Goal: Transaction & Acquisition: Purchase product/service

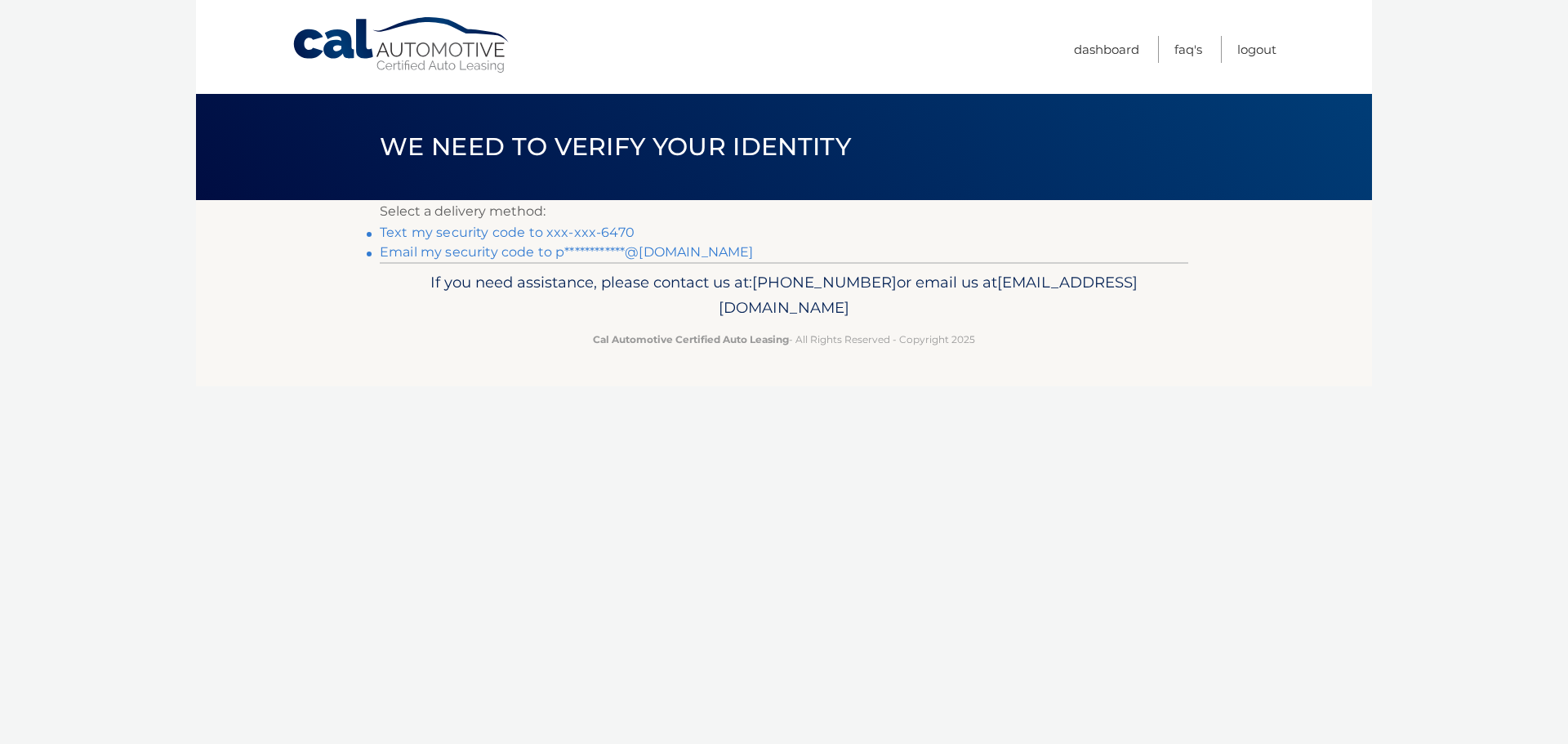
click at [512, 231] on link "Text my security code to xxx-xxx-6470" at bounding box center [507, 232] width 255 height 16
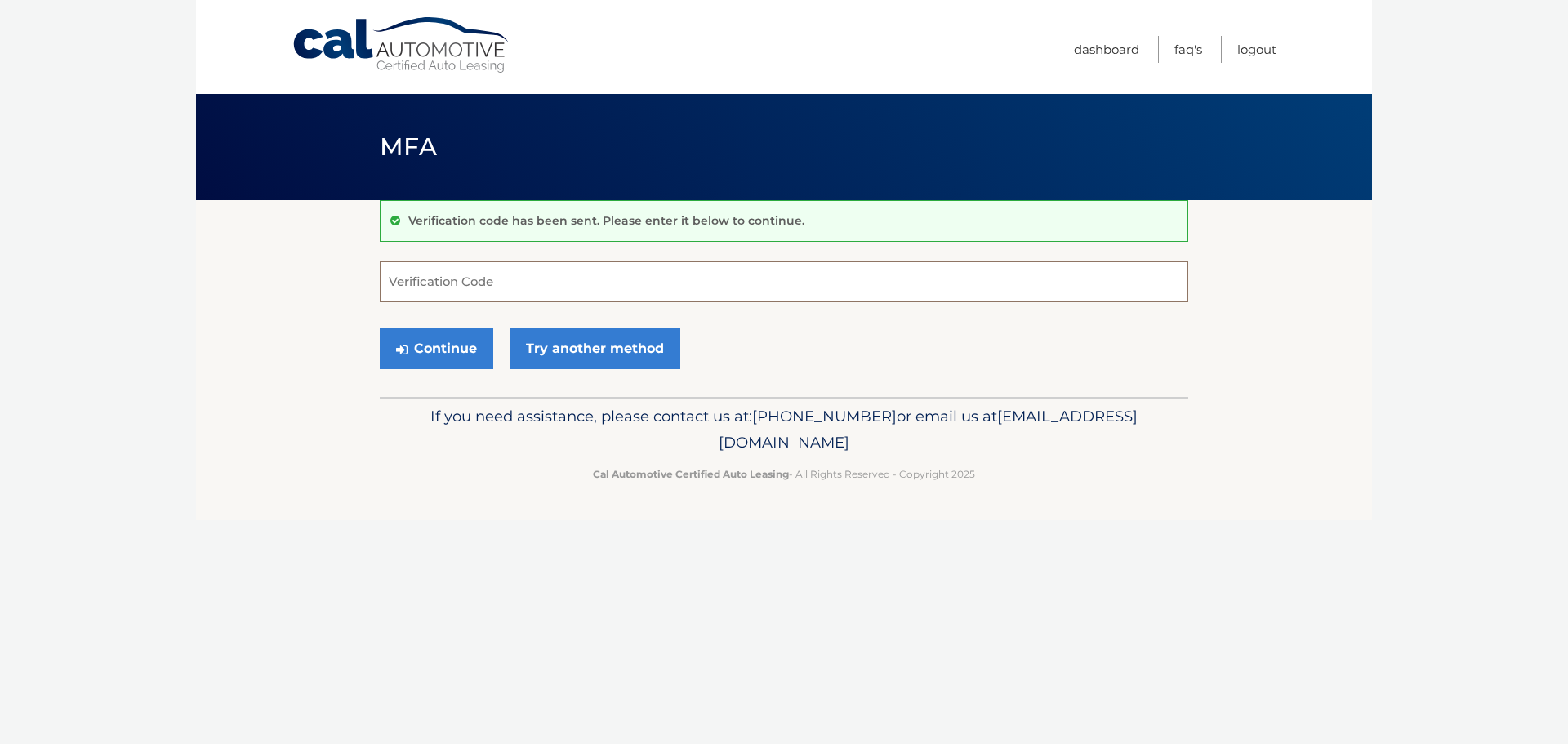
click at [402, 282] on input "Verification Code" at bounding box center [784, 281] width 809 height 41
type input "888589"
click at [438, 348] on button "Continue" at bounding box center [436, 348] width 113 height 41
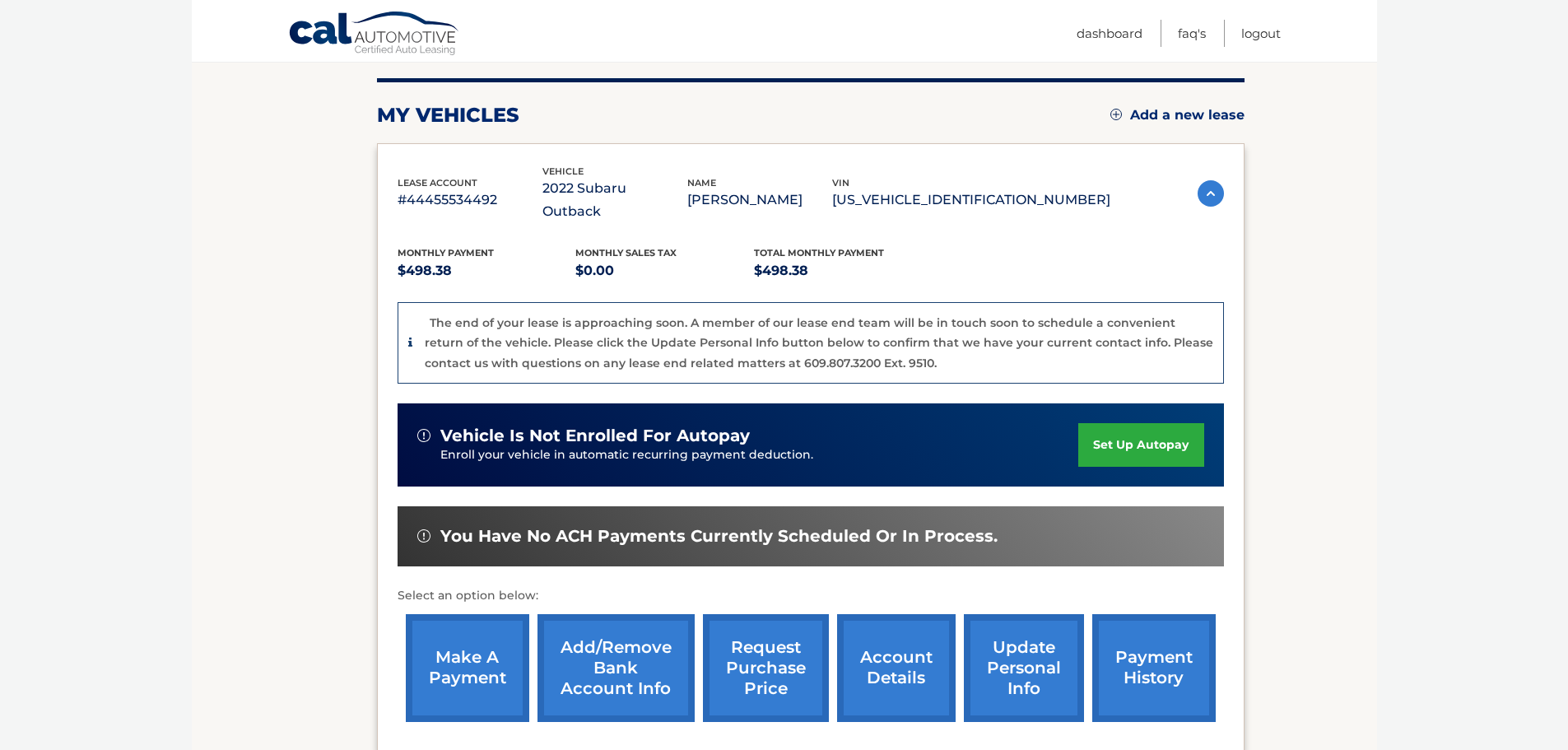
scroll to position [247, 0]
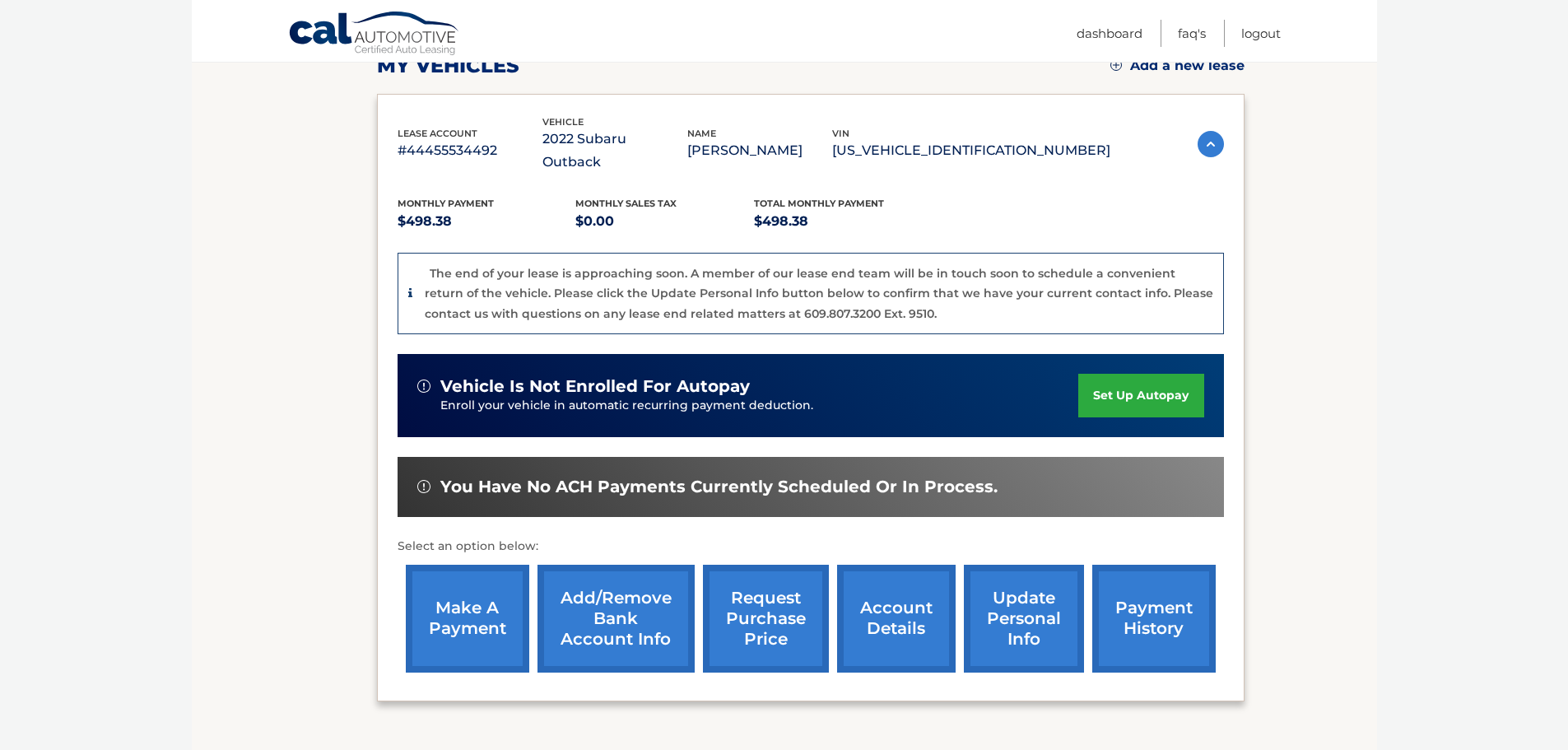
click at [468, 600] on link "make a payment" at bounding box center [467, 618] width 124 height 108
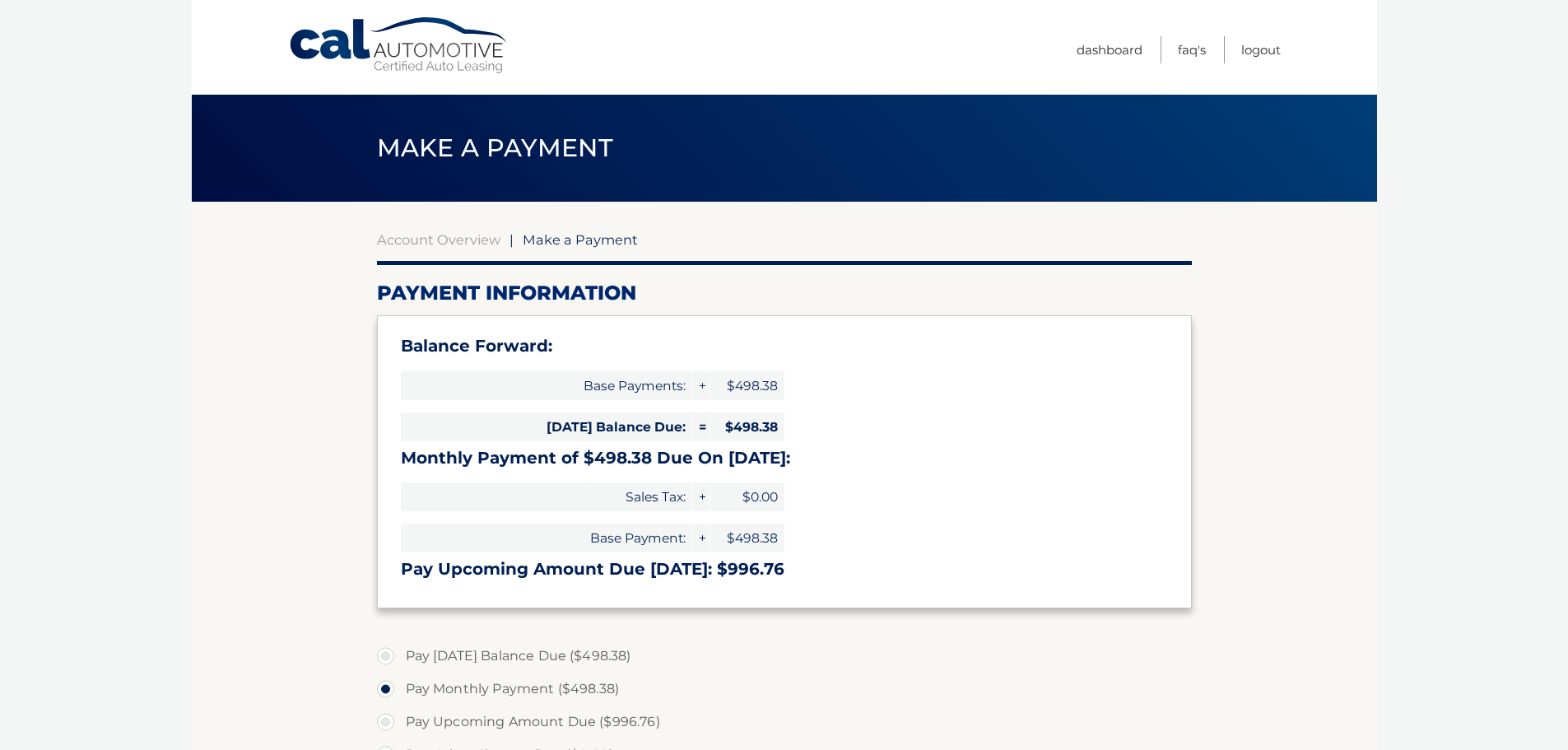
select select "OWI5M2U2ZjgtMDI5ZC00ZGUxLThjNWMtYTIyMjE5ZmRkYmE0"
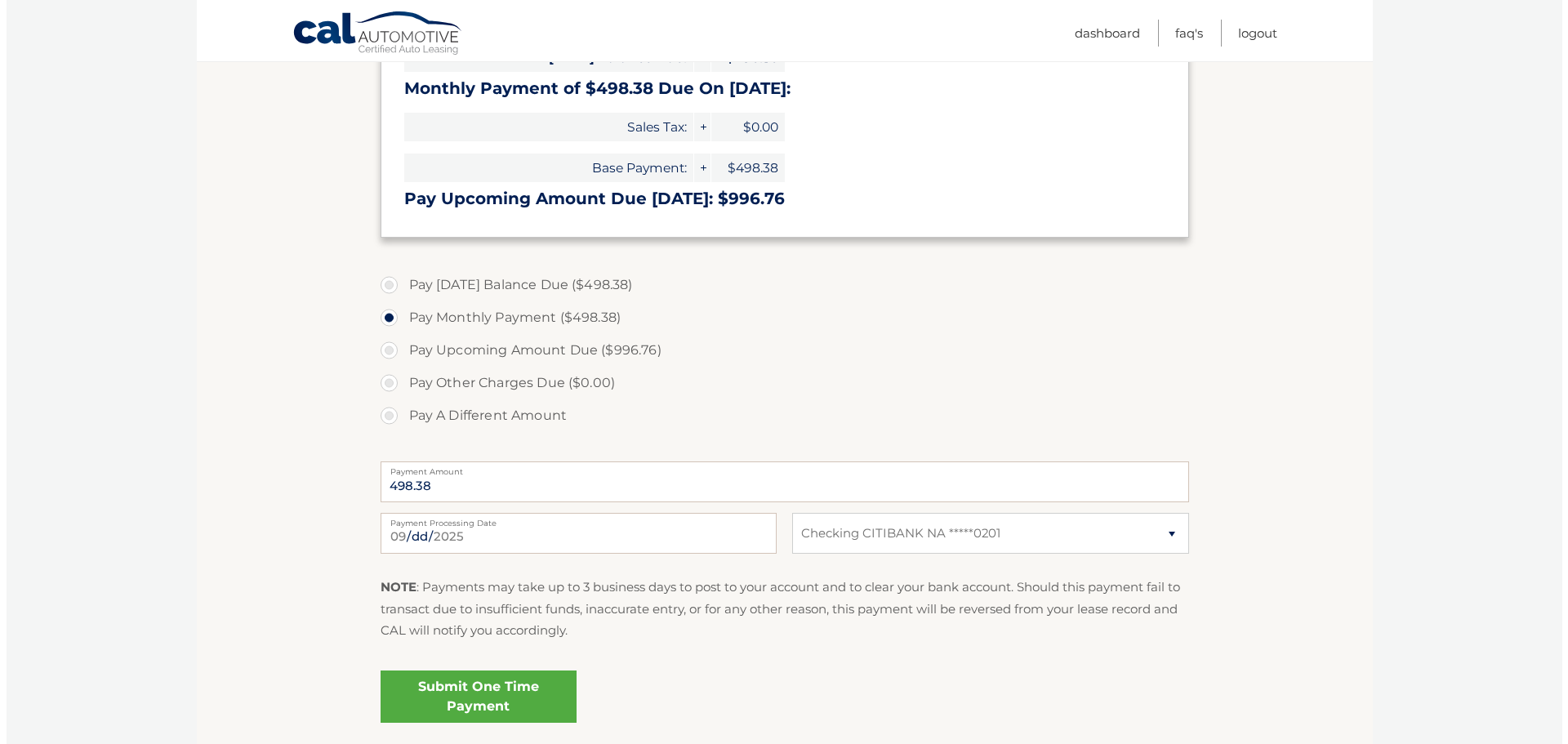
scroll to position [408, 0]
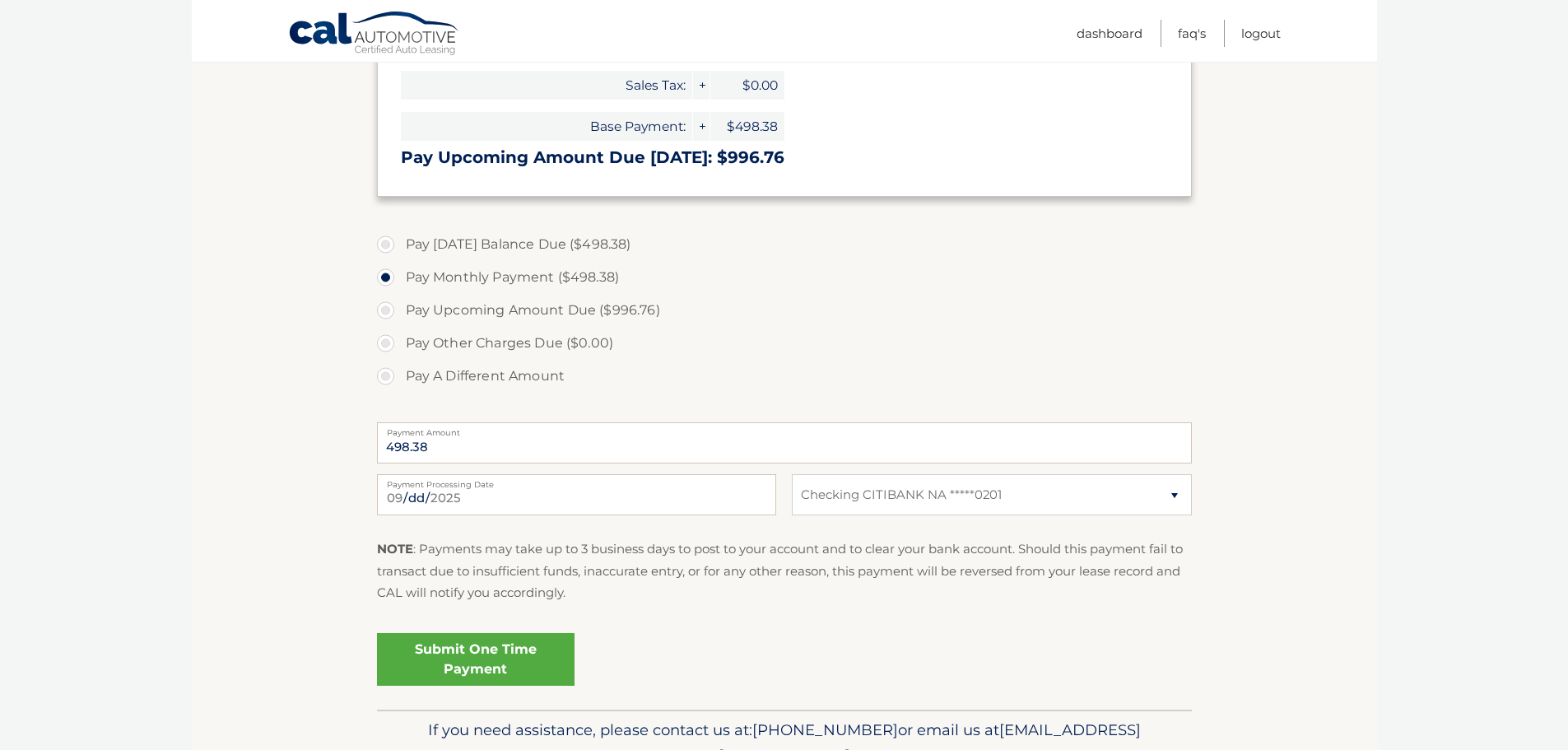
click at [470, 657] on link "Submit One Time Payment" at bounding box center [476, 659] width 198 height 53
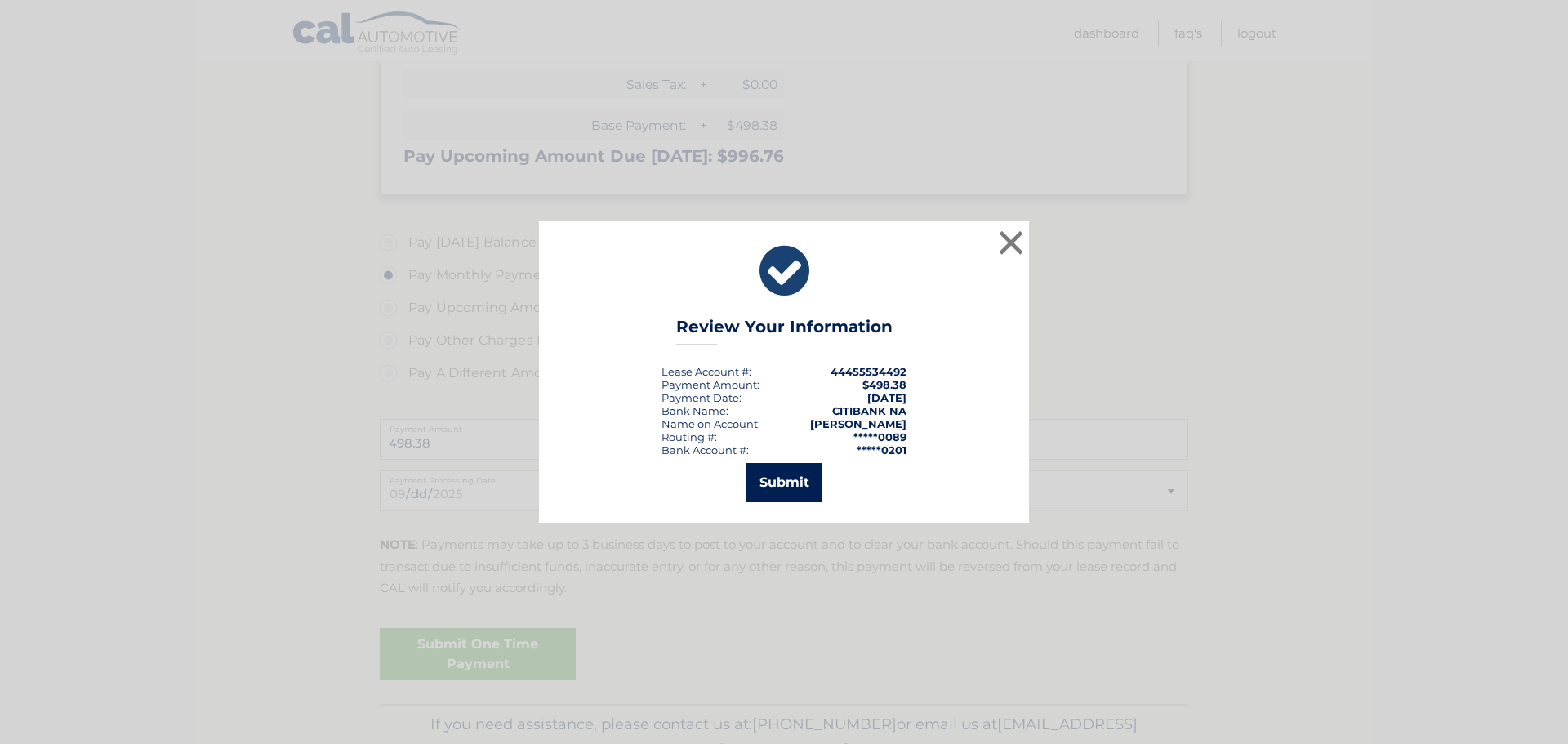
click at [786, 481] on button "Submit" at bounding box center [785, 482] width 76 height 39
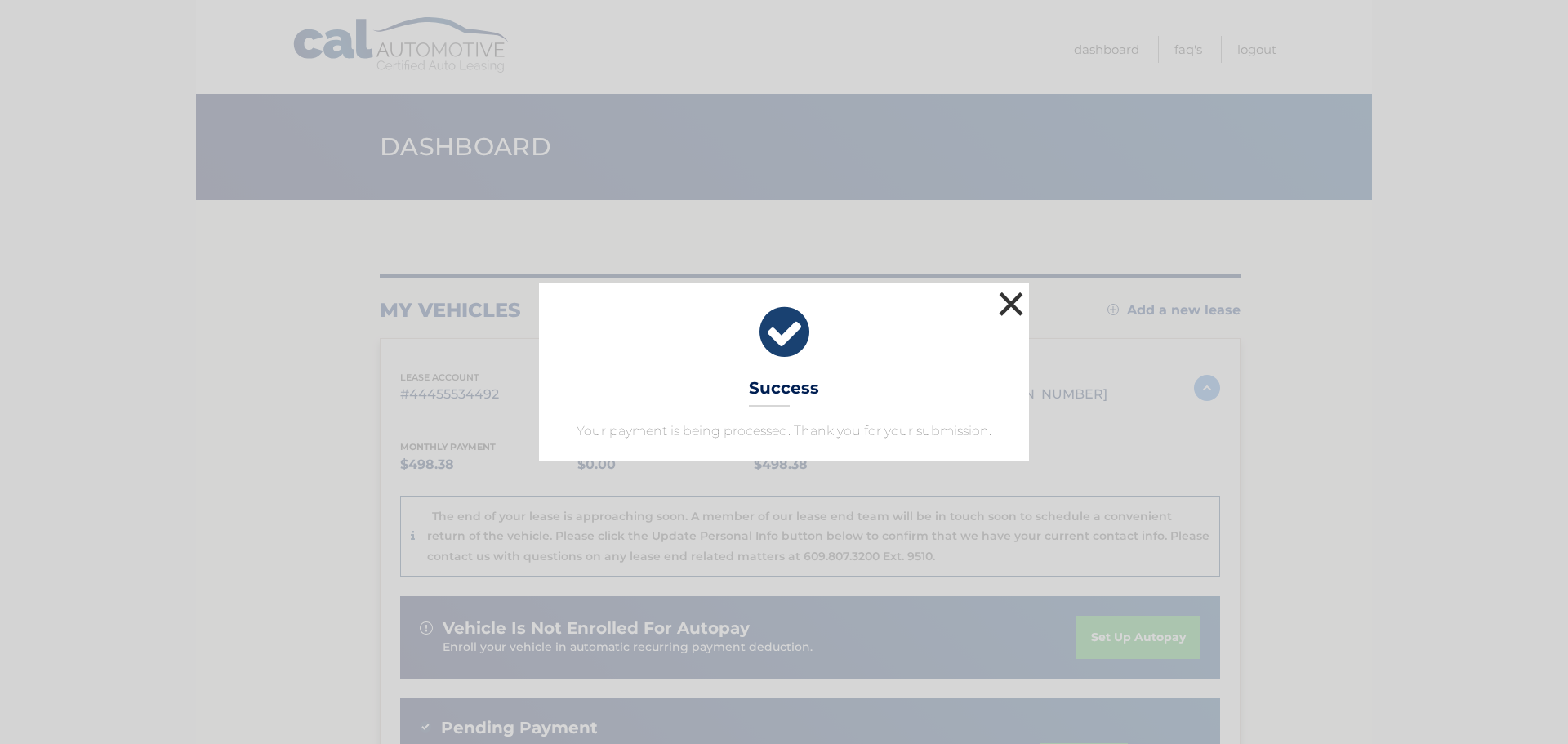
click at [1015, 302] on button "×" at bounding box center [1010, 303] width 32 height 32
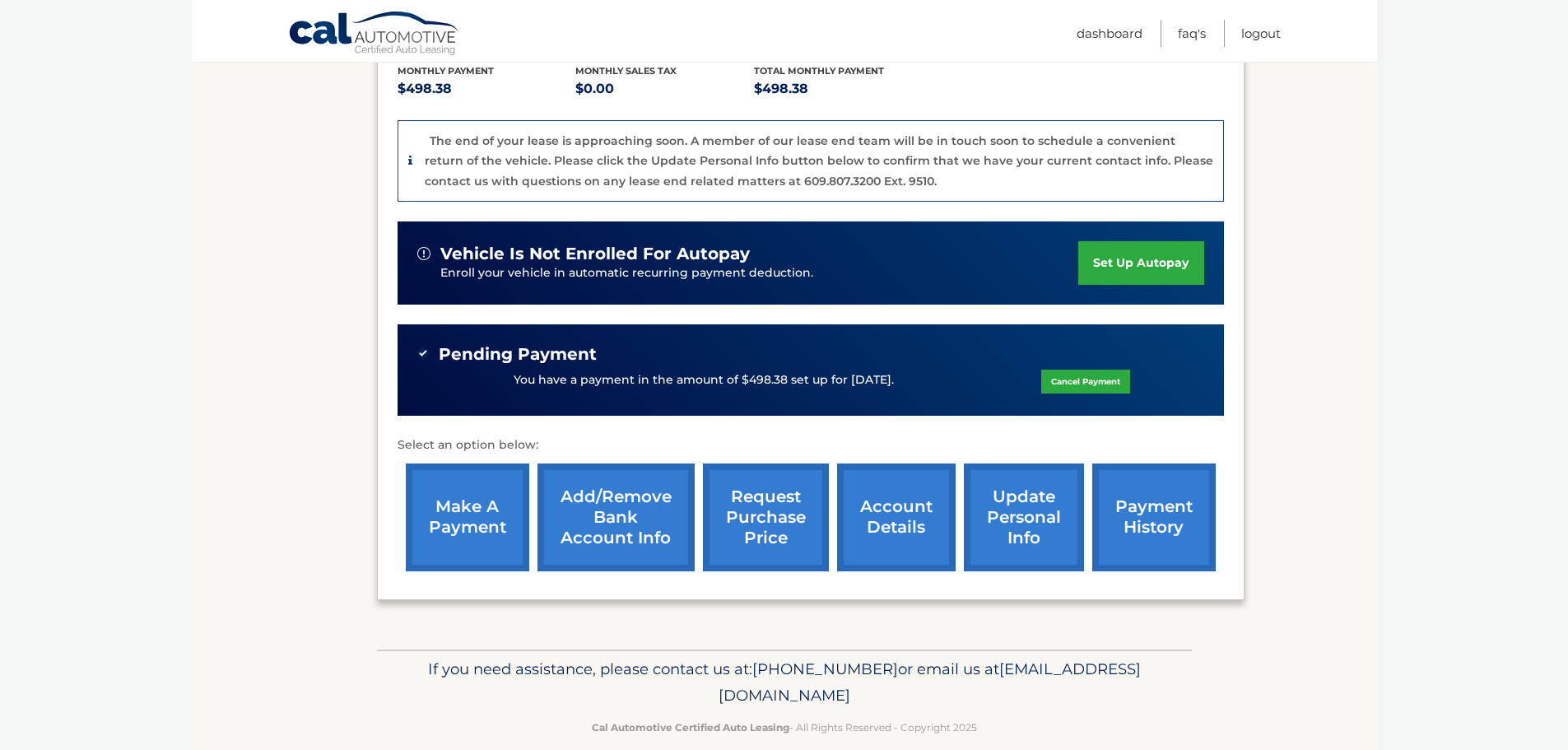
scroll to position [381, 0]
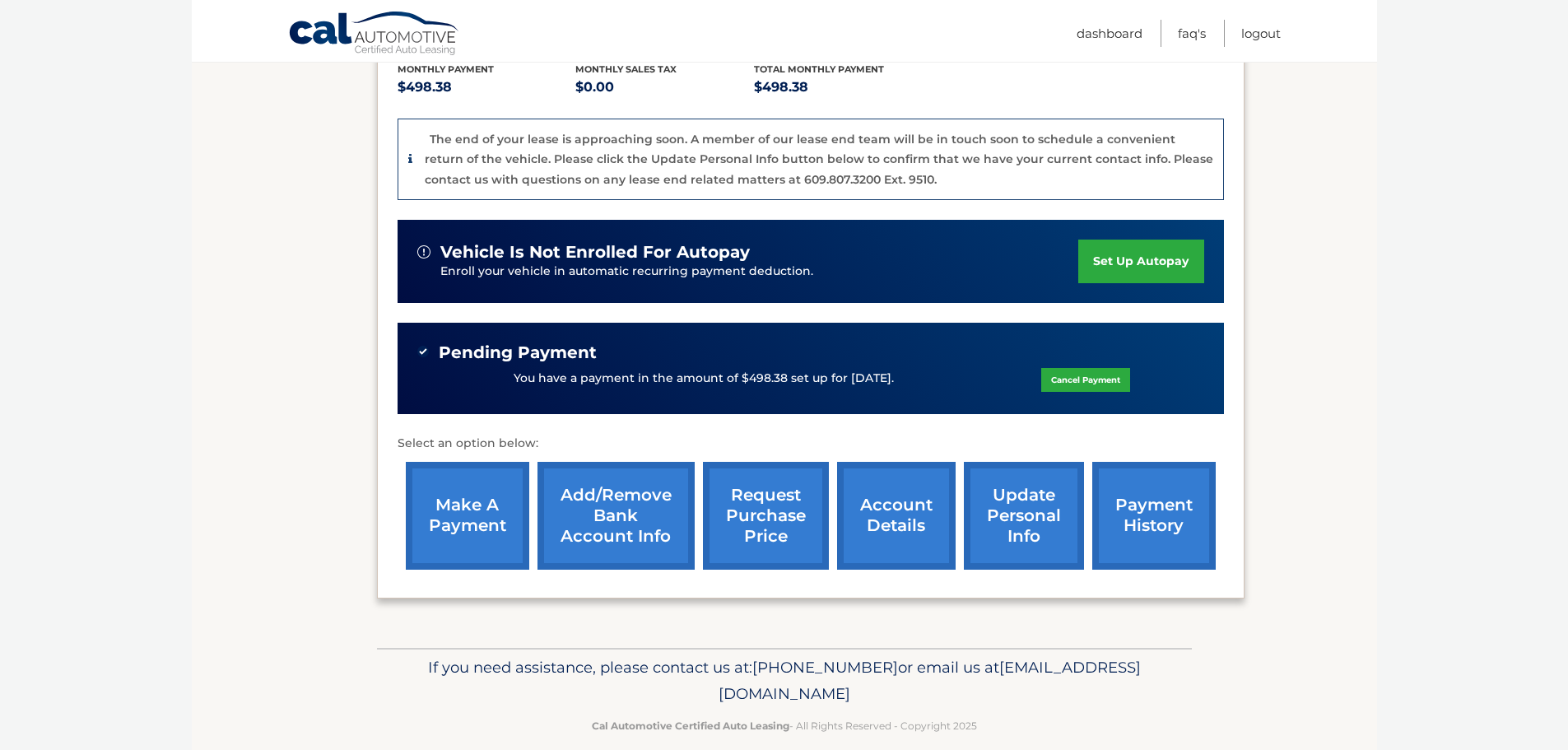
click at [1147, 488] on link "payment history" at bounding box center [1154, 515] width 124 height 108
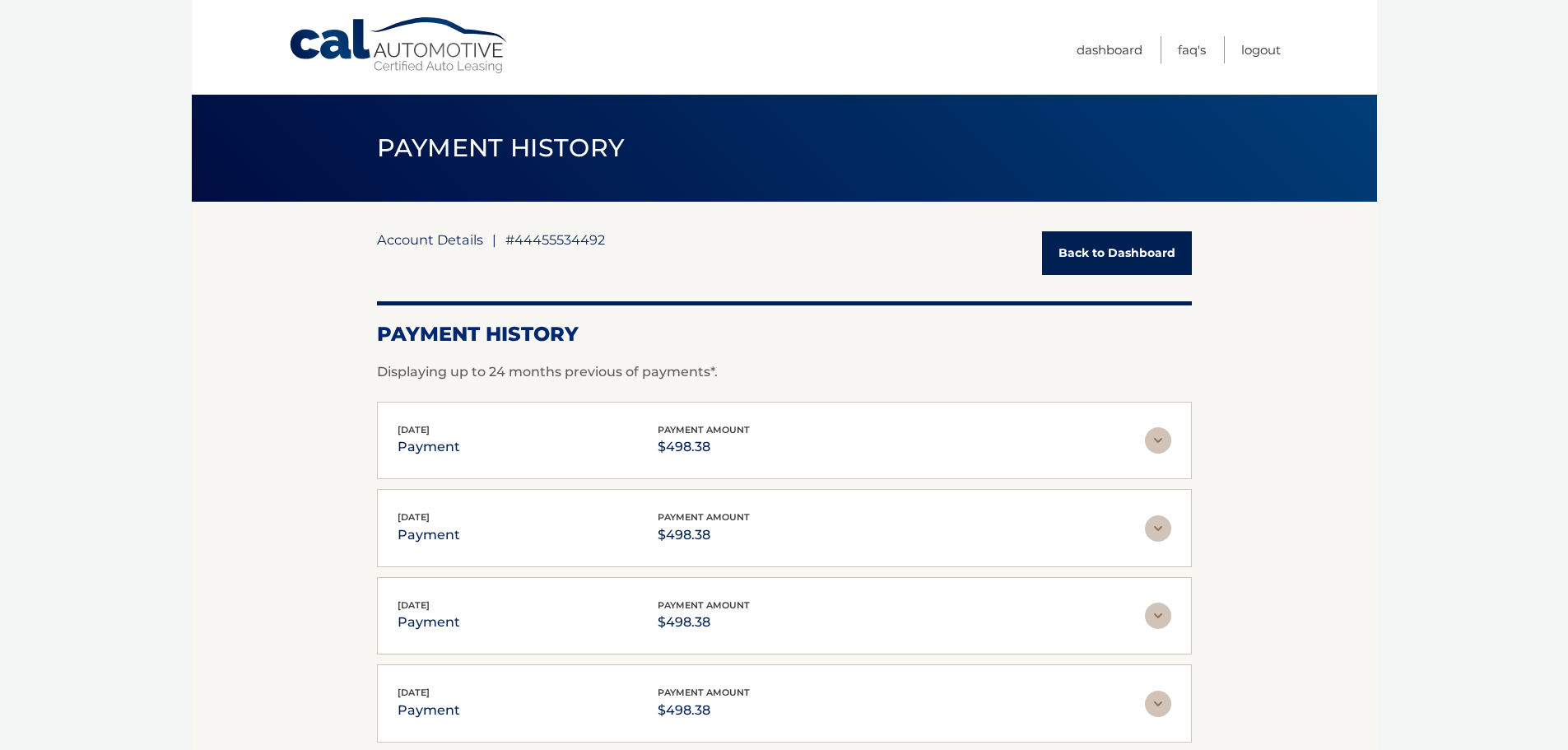
click at [418, 239] on link "Account Details" at bounding box center [430, 239] width 106 height 17
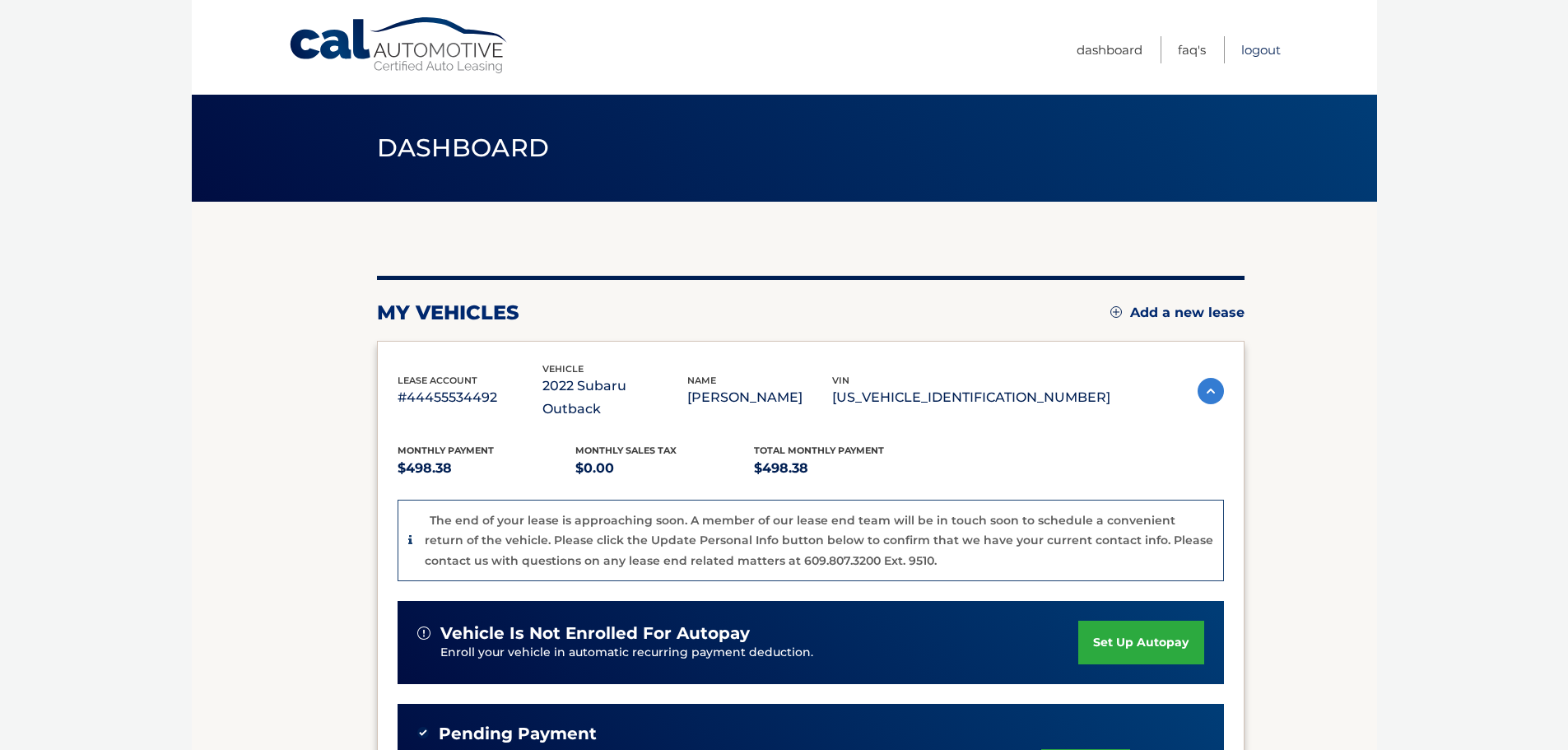
click at [1264, 45] on link "Logout" at bounding box center [1260, 49] width 39 height 28
